Goal: Ask a question

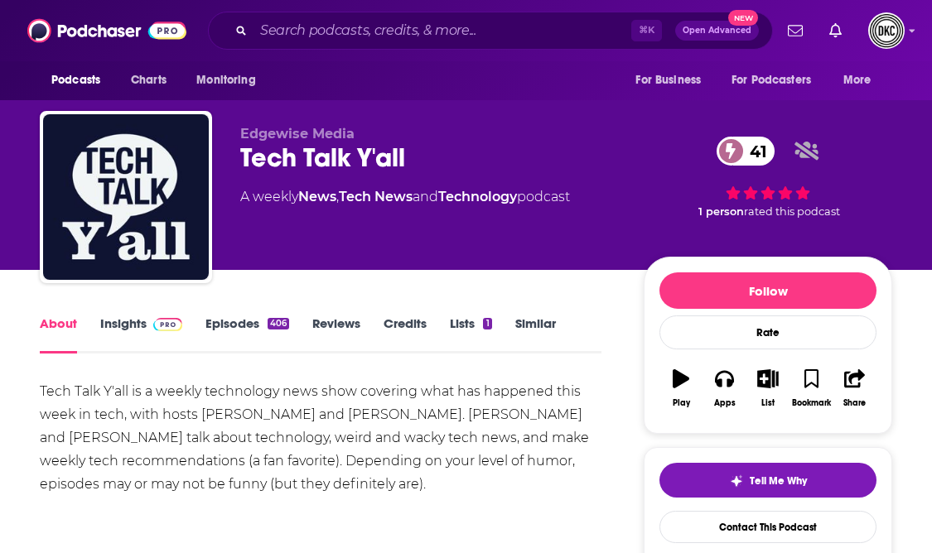
click at [131, 331] on link "Insights" at bounding box center [141, 335] width 82 height 38
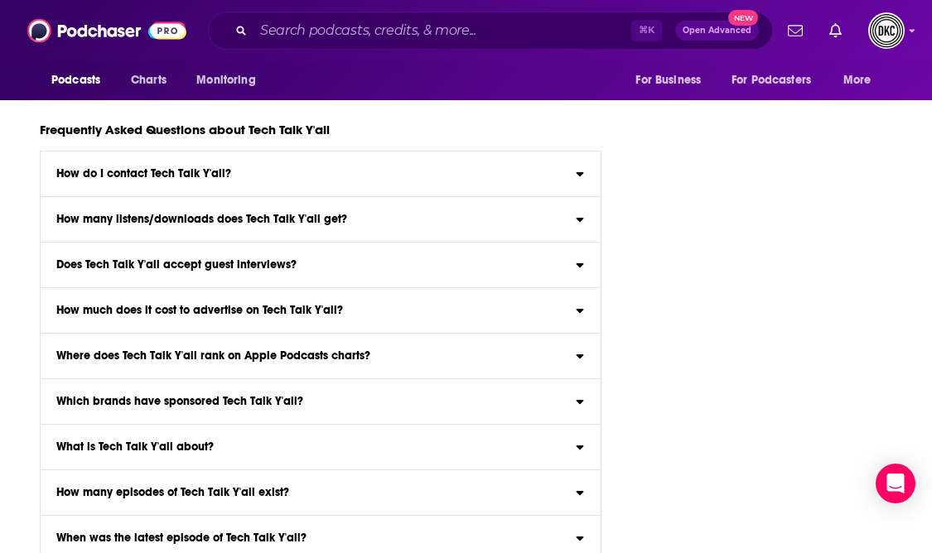
scroll to position [6018, 0]
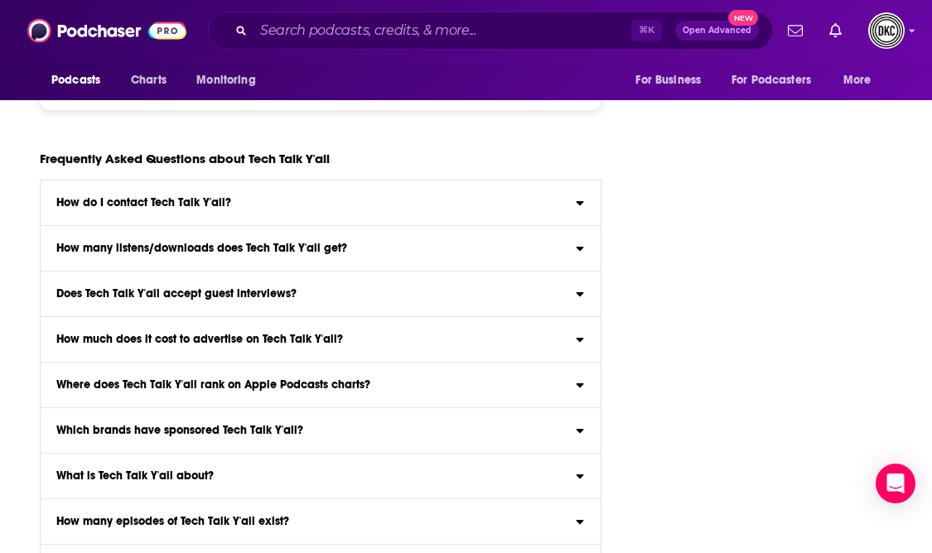
click at [204, 181] on label "How do I contact Tech Talk Y'all? Click here to view contact information for Te…" at bounding box center [321, 204] width 560 height 46
click at [0, 0] on input "How do I contact Tech Talk Y'all? Click here to view contact information for Te…" at bounding box center [0, 0] width 0 height 0
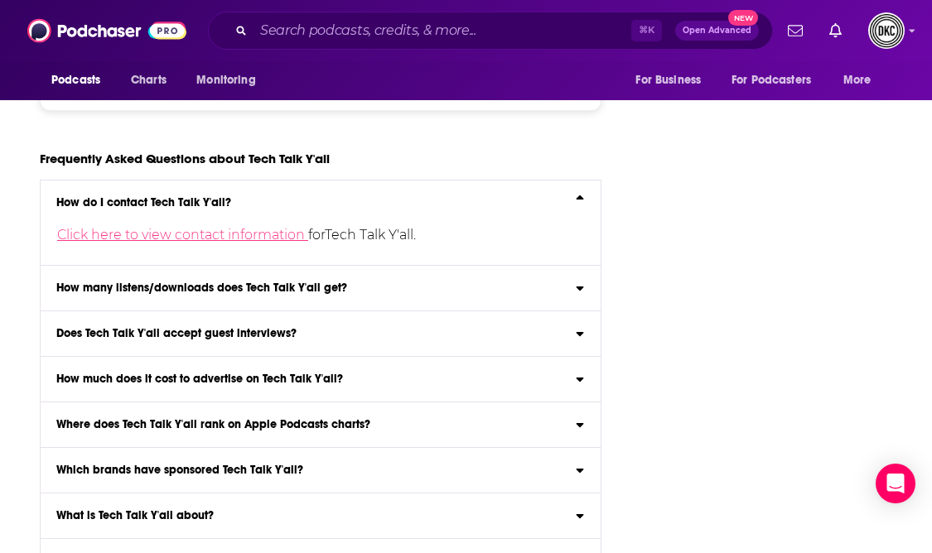
click at [216, 227] on link "Click here to view contact information" at bounding box center [182, 235] width 251 height 16
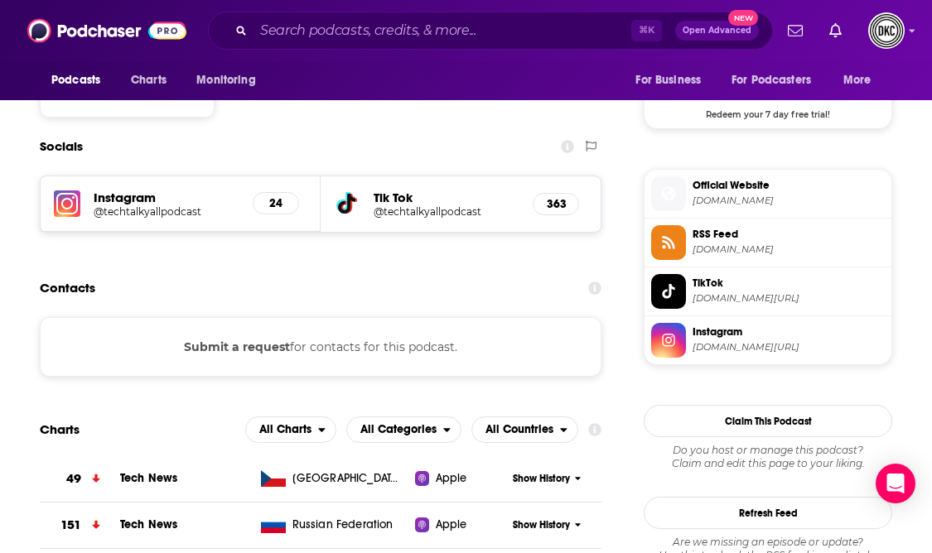
scroll to position [1291, 0]
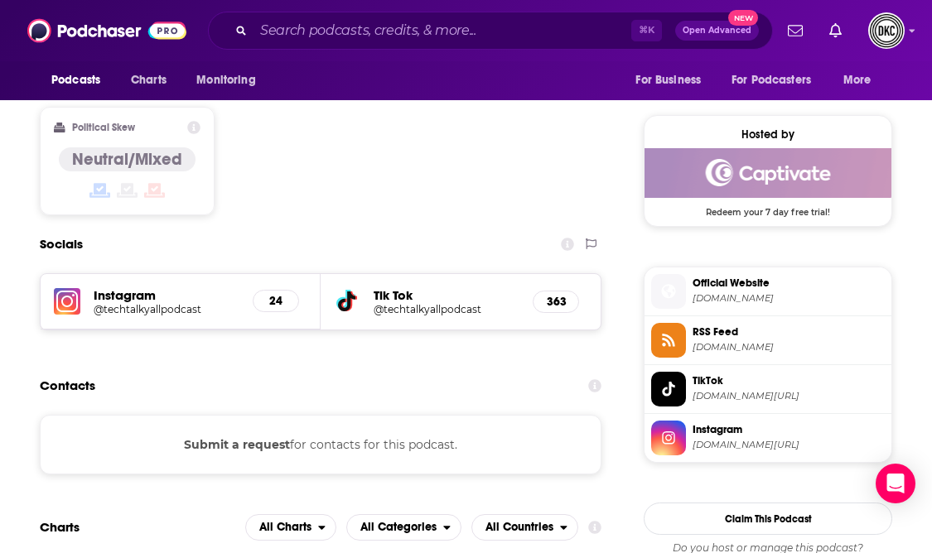
click at [233, 436] on button "Submit a request" at bounding box center [237, 445] width 106 height 18
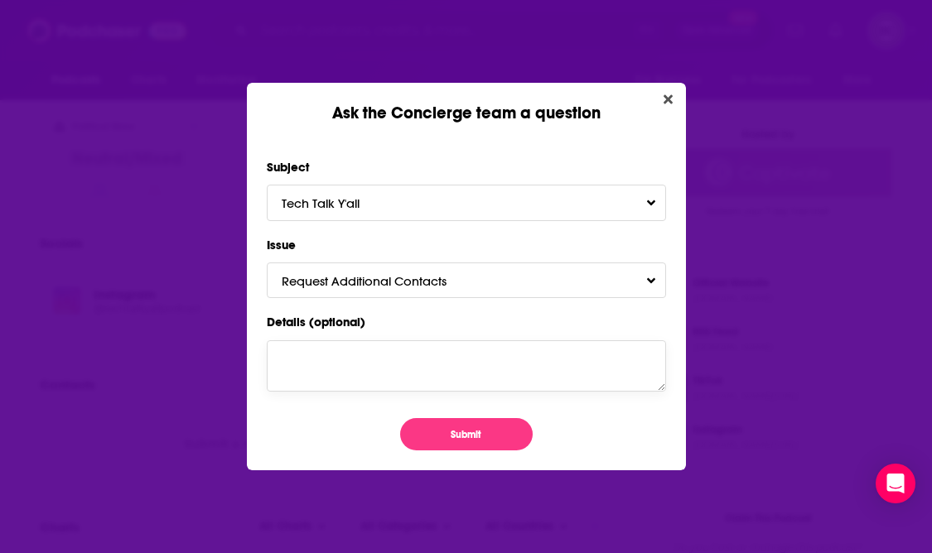
click at [522, 358] on textarea "Details (optional)" at bounding box center [466, 365] width 399 height 51
click at [538, 274] on button "Request Additional Contacts" at bounding box center [466, 281] width 399 height 36
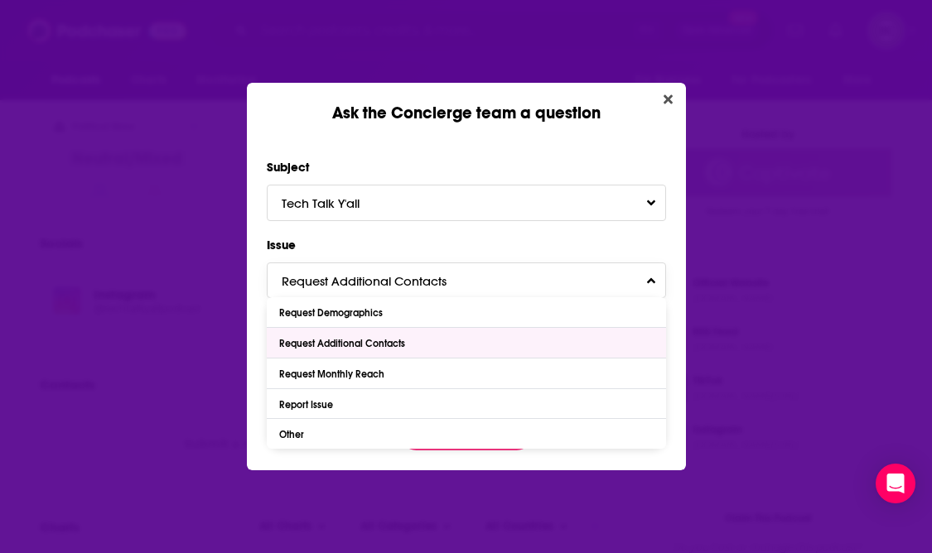
click at [518, 345] on div "Request Additional Contacts" at bounding box center [466, 343] width 399 height 30
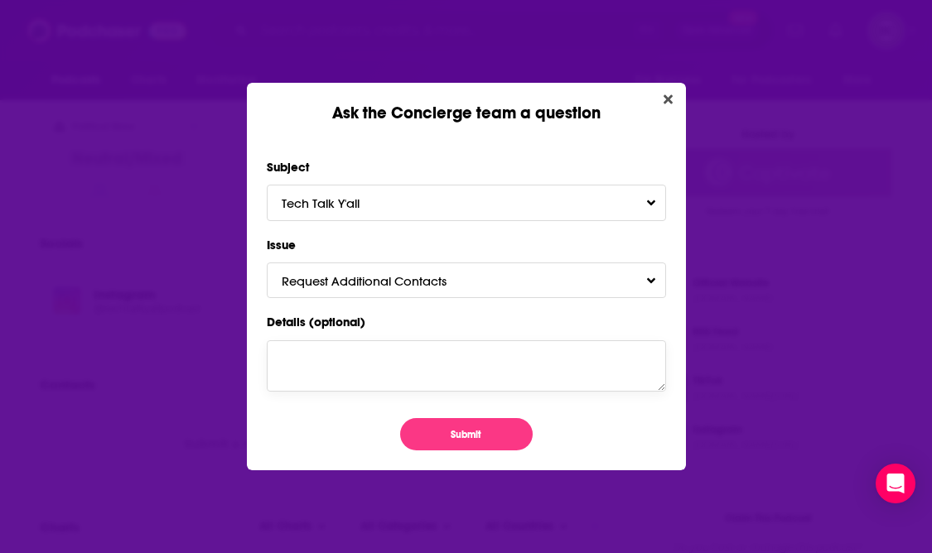
click at [514, 364] on textarea "Details (optional)" at bounding box center [466, 365] width 399 height 51
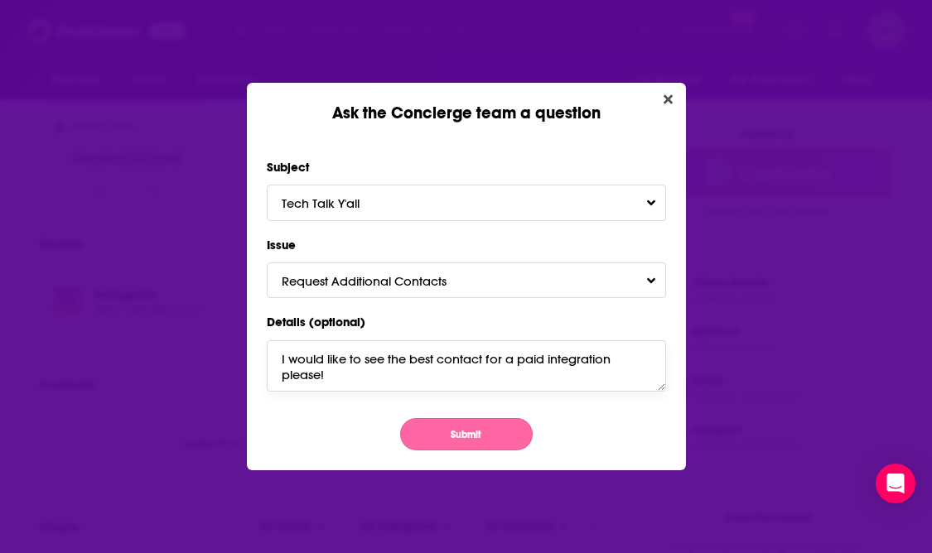
type textarea "I would like to see the best contact for a paid integration please!"
click at [489, 430] on button "Submit" at bounding box center [466, 434] width 133 height 32
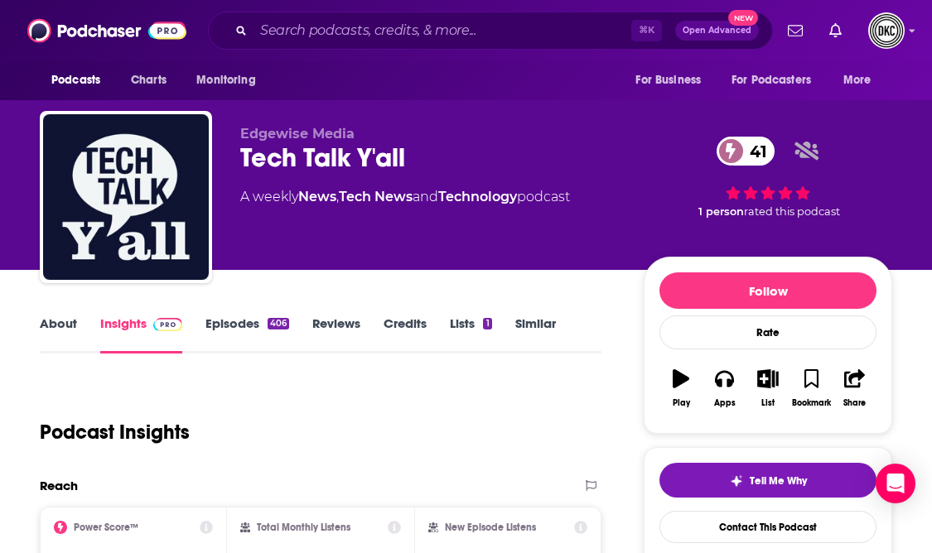
scroll to position [1291, 0]
